Goal: Task Accomplishment & Management: Complete application form

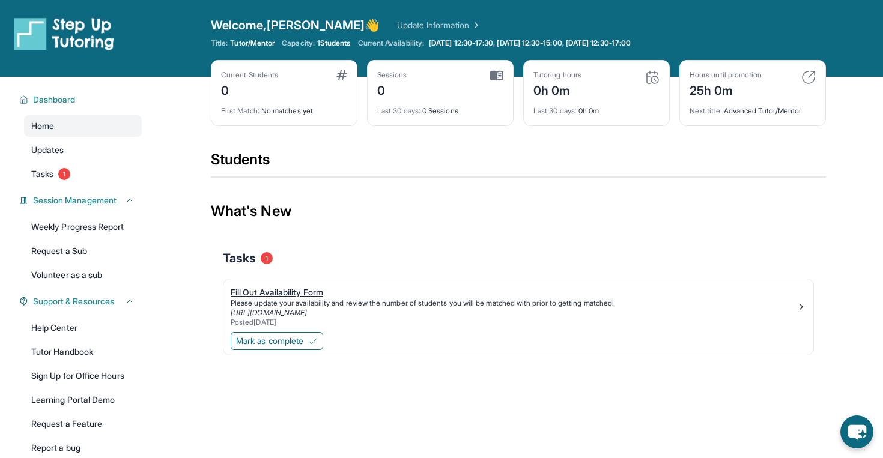
click at [395, 319] on div "Posted [DATE]" at bounding box center [514, 323] width 566 height 10
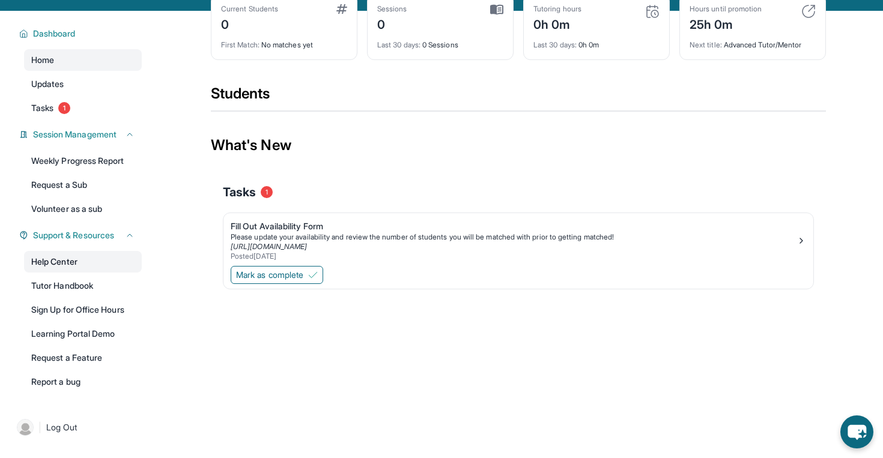
scroll to position [77, 0]
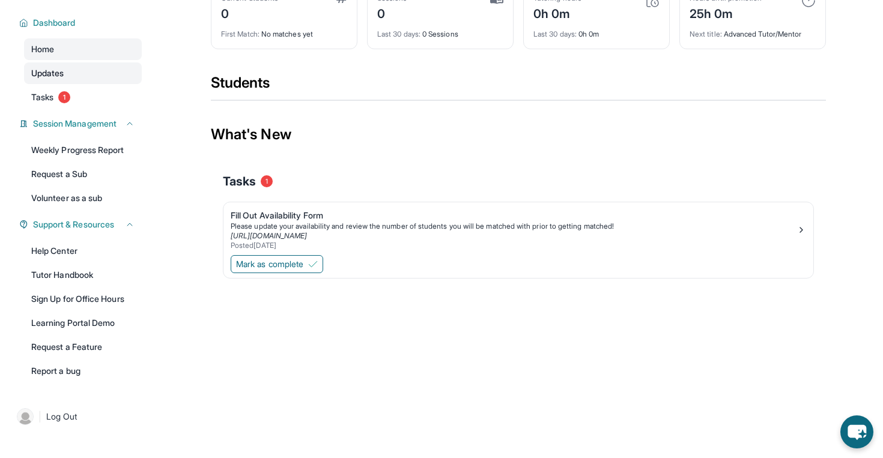
click at [56, 71] on span "Updates" at bounding box center [47, 73] width 33 height 12
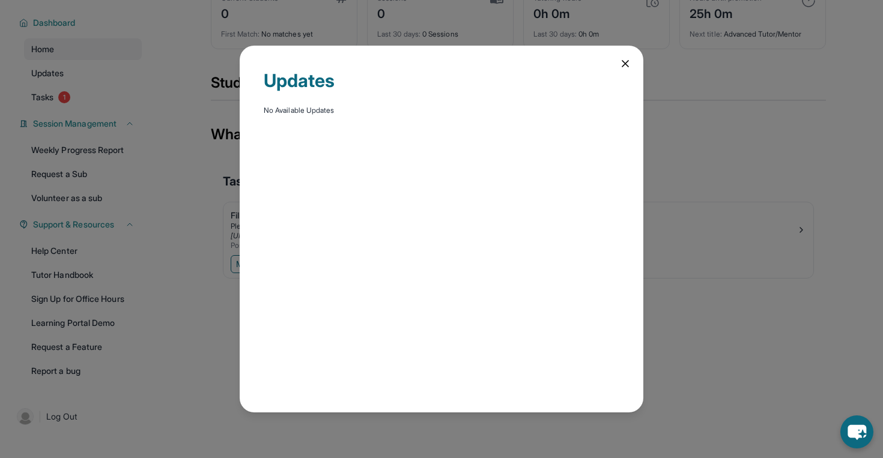
click at [616, 77] on div "Updates" at bounding box center [442, 88] width 356 height 36
click at [627, 70] on div "Updates No Available Updates" at bounding box center [442, 229] width 404 height 366
click at [621, 72] on div "Updates No Available Updates" at bounding box center [442, 229] width 404 height 366
click at [622, 65] on icon at bounding box center [625, 64] width 12 height 12
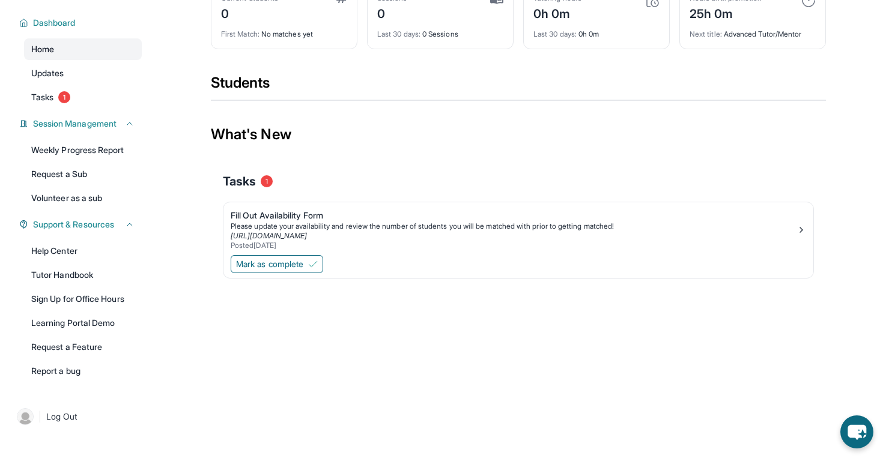
click at [76, 48] on link "Home" at bounding box center [83, 49] width 118 height 22
click at [37, 47] on span "Home" at bounding box center [42, 49] width 23 height 12
click at [43, 18] on span "Dashboard" at bounding box center [54, 23] width 43 height 12
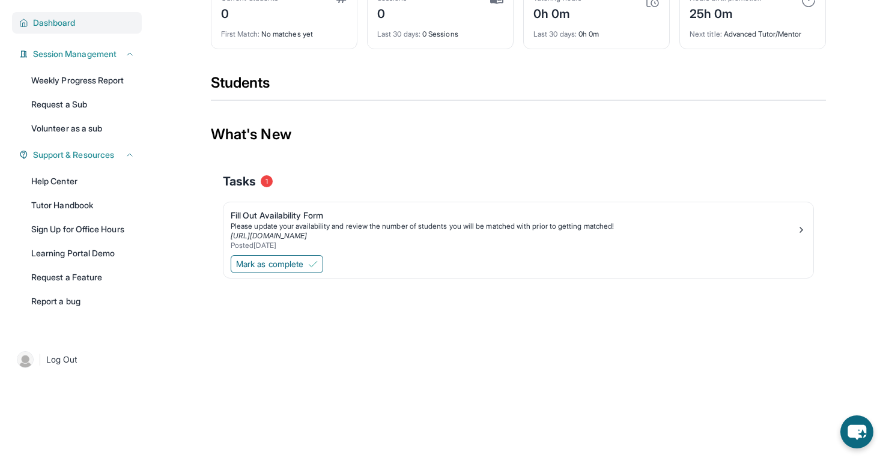
click at [43, 18] on span "Dashboard" at bounding box center [54, 23] width 43 height 12
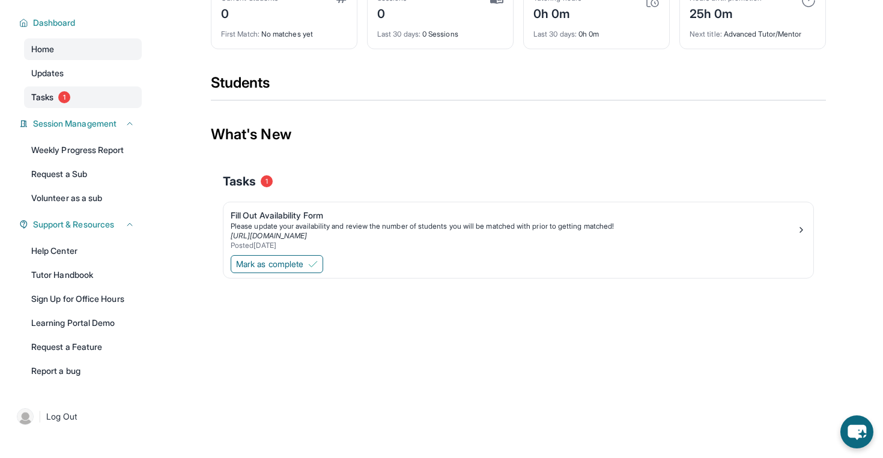
click at [52, 92] on span "Tasks" at bounding box center [42, 97] width 22 height 12
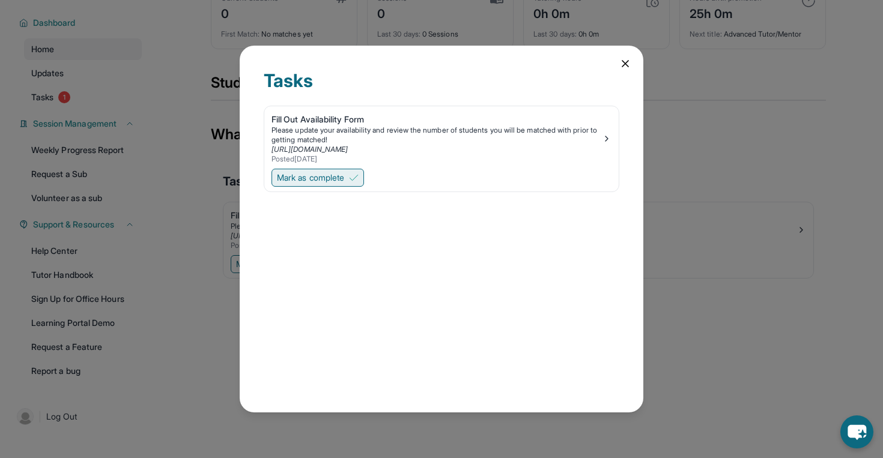
click at [344, 180] on span "Mark as complete" at bounding box center [310, 178] width 67 height 12
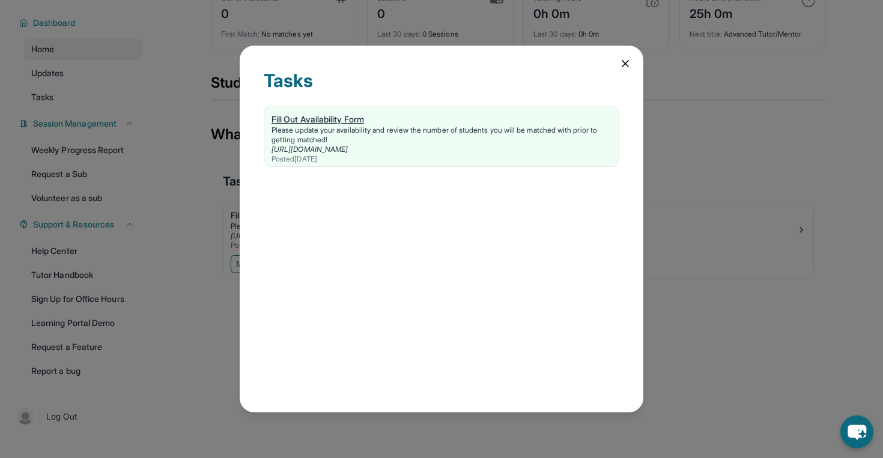
click at [329, 150] on link "[URL][DOMAIN_NAME]" at bounding box center [310, 149] width 76 height 9
click at [368, 144] on div "Please update your availability and review the number of students you will be m…" at bounding box center [442, 135] width 340 height 19
click at [632, 81] on div "Tasks Fill Out Availability Form Please update your availability and review the…" at bounding box center [442, 229] width 404 height 366
click at [624, 71] on div "Tasks Fill Out Availability Form Please update your availability and review the…" at bounding box center [442, 229] width 404 height 366
click at [614, 60] on div "Tasks Fill Out Availability Form Please update your availability and review the…" at bounding box center [442, 229] width 404 height 366
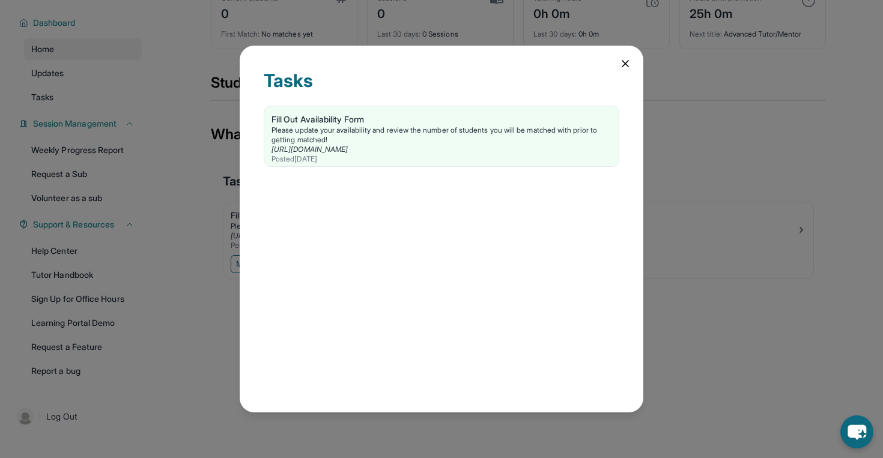
click at [626, 61] on icon at bounding box center [625, 64] width 12 height 12
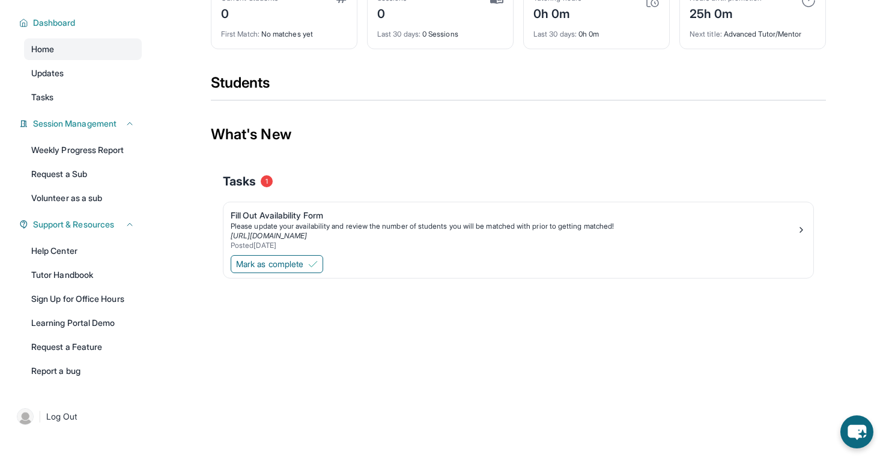
scroll to position [0, 0]
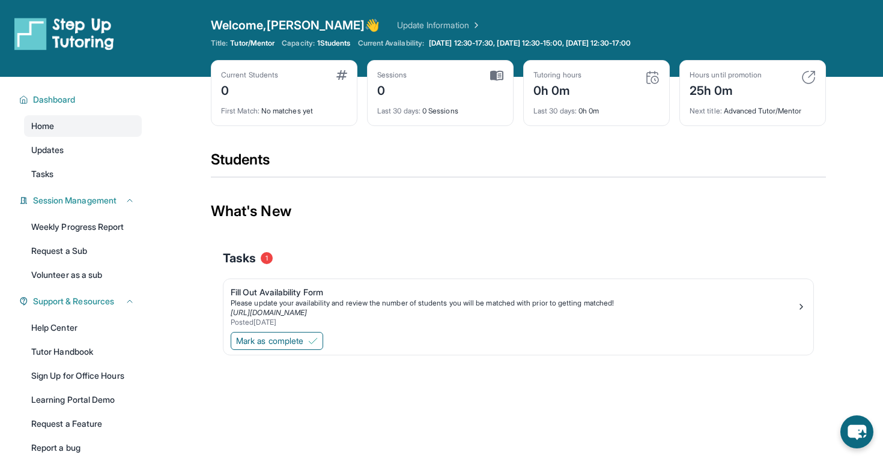
click at [397, 21] on link "Update Information" at bounding box center [439, 25] width 84 height 12
click at [74, 126] on link "Home" at bounding box center [83, 126] width 118 height 22
click at [298, 338] on span "Mark as complete" at bounding box center [269, 341] width 67 height 12
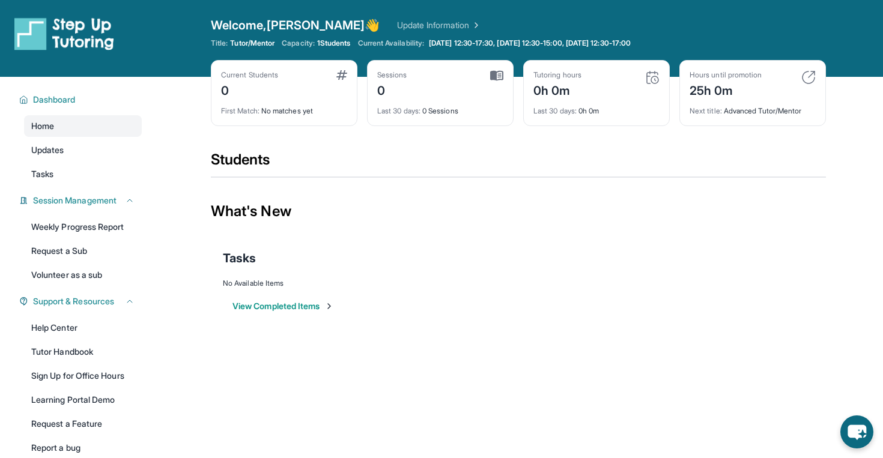
click at [299, 308] on button "View Completed Items" at bounding box center [283, 306] width 102 height 12
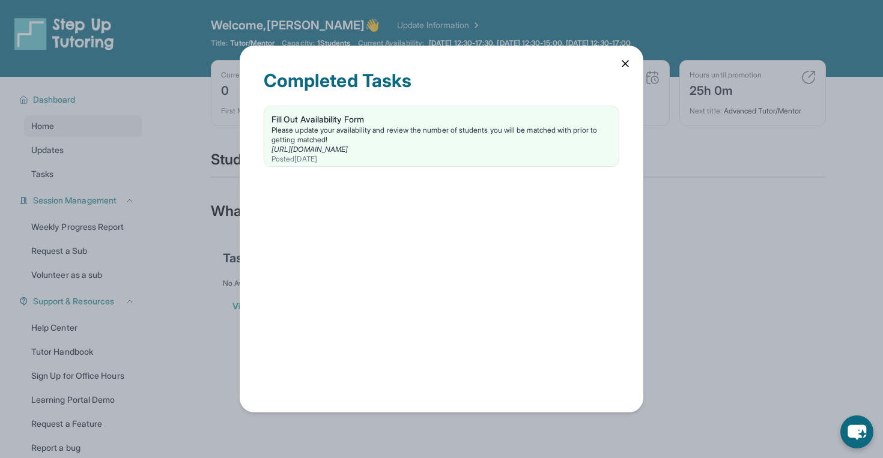
click at [180, 228] on div "Completed Tasks Fill Out Availability Form Please update your availability and …" at bounding box center [441, 229] width 883 height 458
click at [193, 248] on div "Completed Tasks Fill Out Availability Form Please update your availability and …" at bounding box center [441, 229] width 883 height 458
click at [626, 64] on icon at bounding box center [625, 64] width 6 height 6
